Goal: Information Seeking & Learning: Learn about a topic

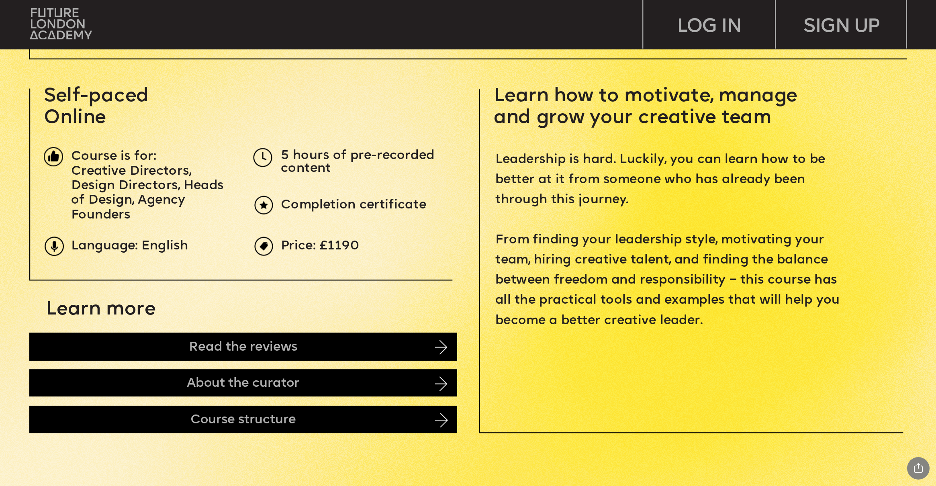
scroll to position [426, 0]
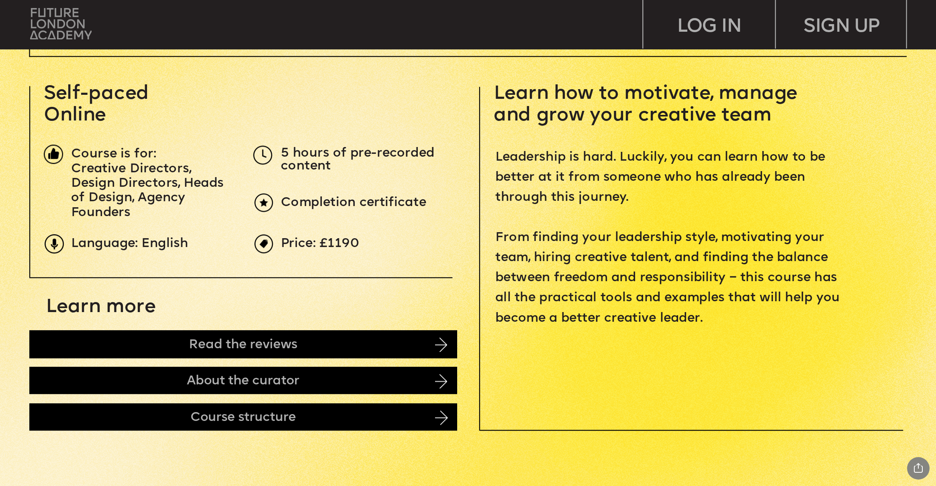
click at [76, 21] on img at bounding box center [60, 23] width 61 height 31
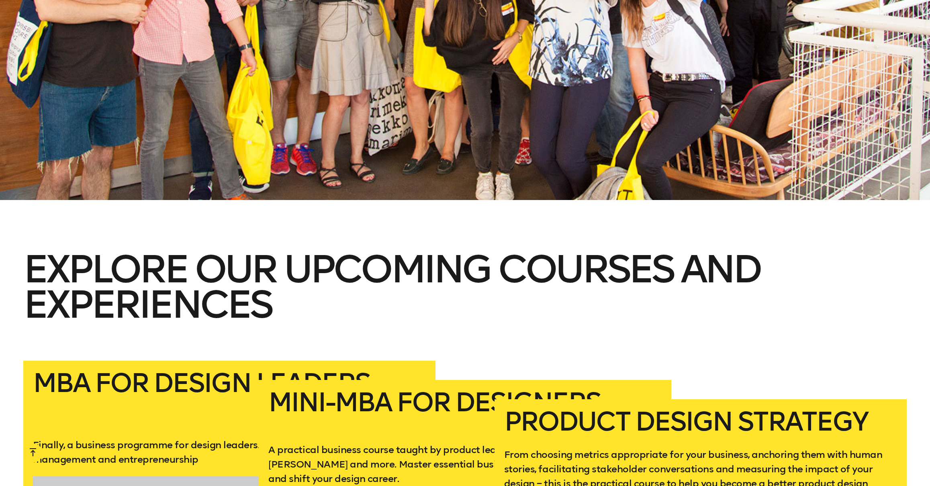
scroll to position [1422, 0]
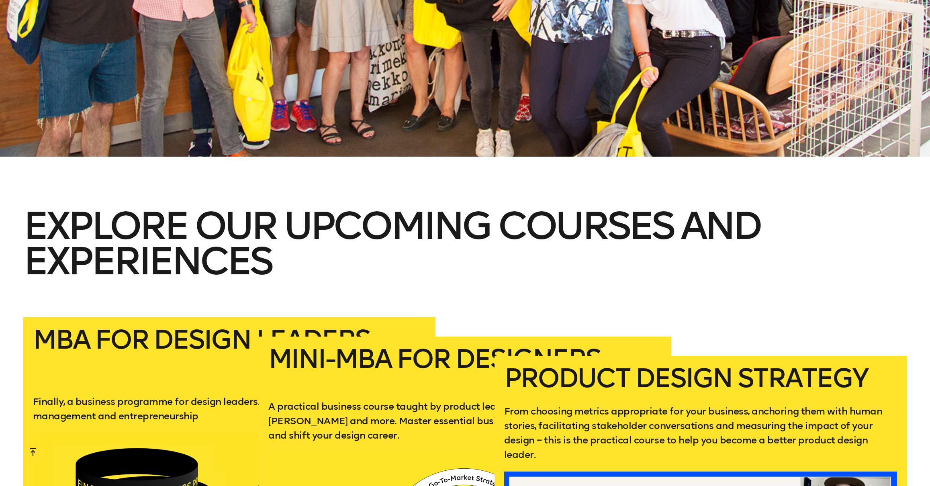
click at [290, 211] on h2 "Explore our upcoming courses and experiences" at bounding box center [464, 262] width 883 height 109
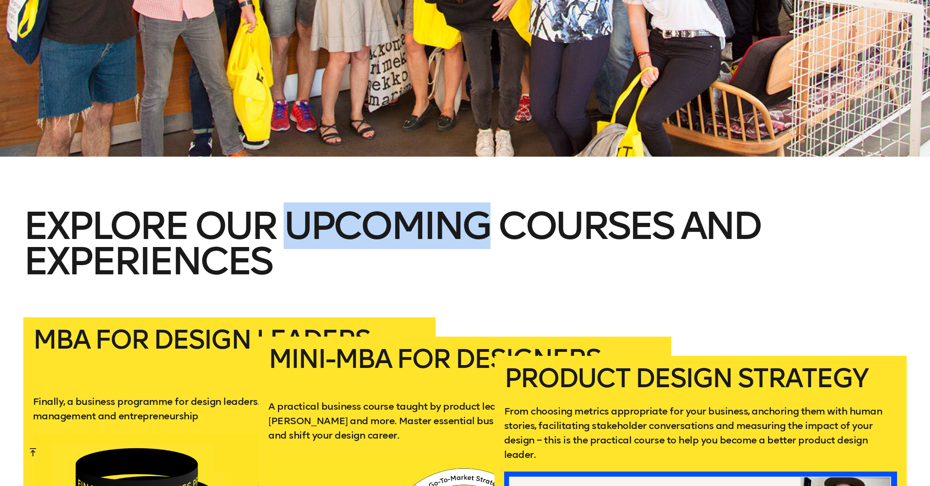
click at [290, 211] on h2 "Explore our upcoming courses and experiences" at bounding box center [464, 262] width 883 height 109
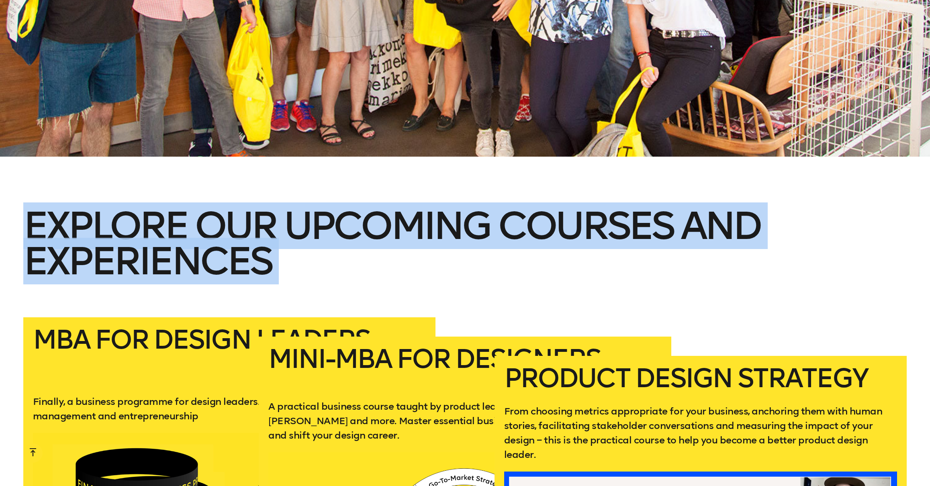
click at [290, 211] on h2 "Explore our upcoming courses and experiences" at bounding box center [464, 262] width 883 height 109
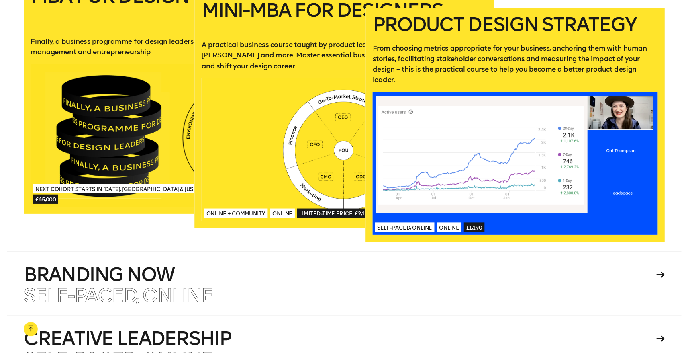
scroll to position [1588, 0]
